Goal: Check status: Check status

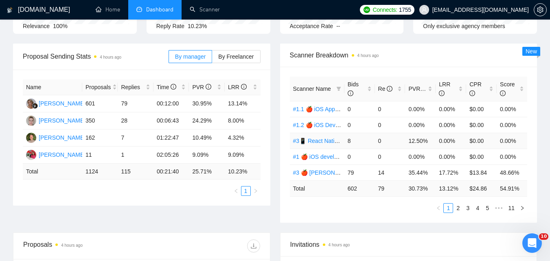
scroll to position [122, 0]
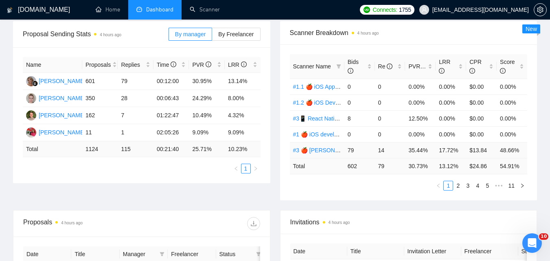
click at [322, 150] on link "#3 🍎 [PERSON_NAME] (Tam)" at bounding box center [332, 150] width 79 height 7
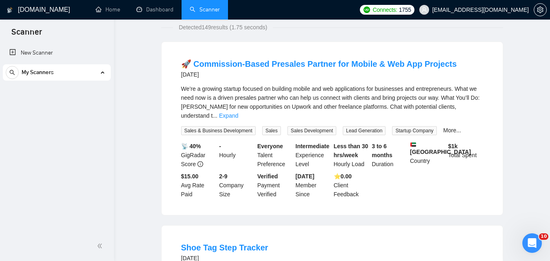
scroll to position [236, 0]
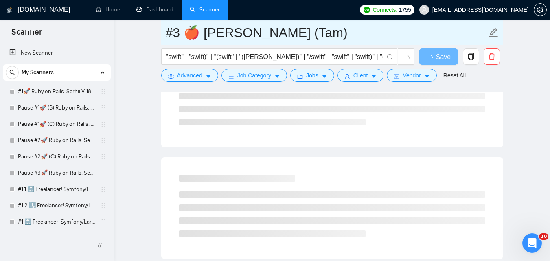
click at [227, 29] on input "#3 🍎 [PERSON_NAME] (Tam)" at bounding box center [326, 32] width 321 height 20
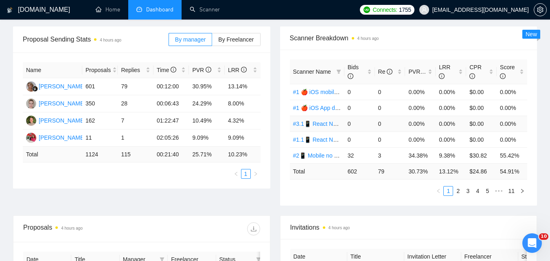
scroll to position [122, 0]
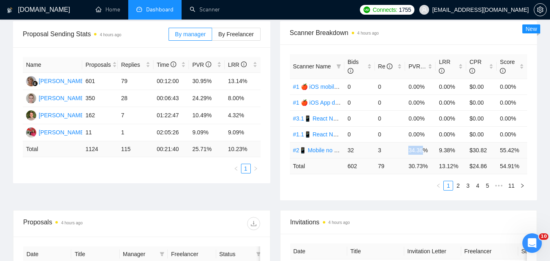
drag, startPoint x: 409, startPoint y: 152, endPoint x: 423, endPoint y: 150, distance: 14.4
click at [423, 150] on td "34.38%" at bounding box center [420, 150] width 31 height 16
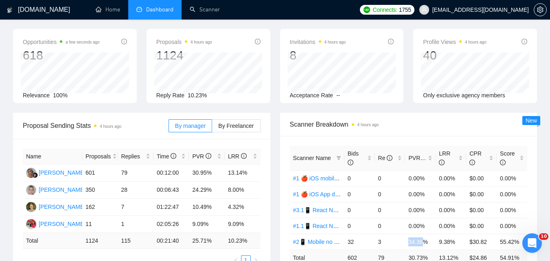
scroll to position [81, 0]
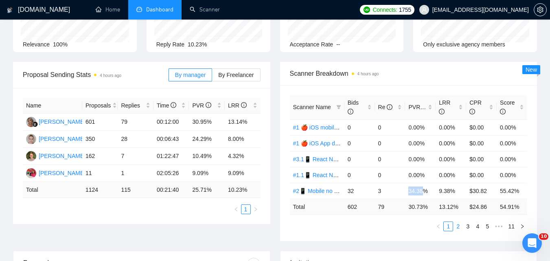
click at [461, 228] on link "2" at bounding box center [458, 226] width 9 height 9
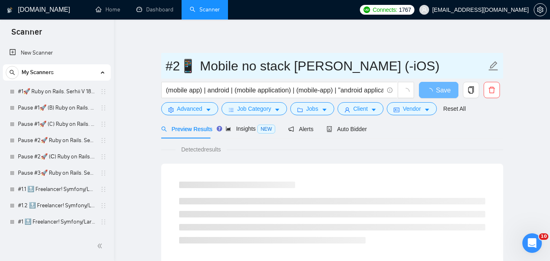
click at [394, 70] on input "#2📱 Mobile no stack [PERSON_NAME] (-iOS)" at bounding box center [326, 66] width 321 height 20
